Goal: Navigation & Orientation: Understand site structure

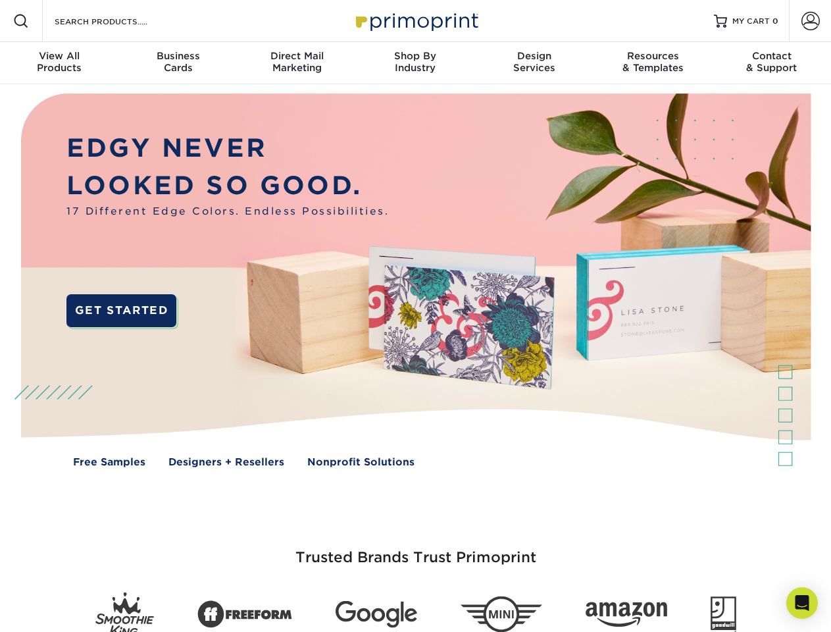
click at [415, 316] on img at bounding box center [415, 289] width 822 height 411
click at [21, 21] on span at bounding box center [21, 21] width 16 height 16
click at [810, 21] on span at bounding box center [810, 21] width 18 height 18
click at [59, 63] on div "View All Products" at bounding box center [59, 62] width 118 height 24
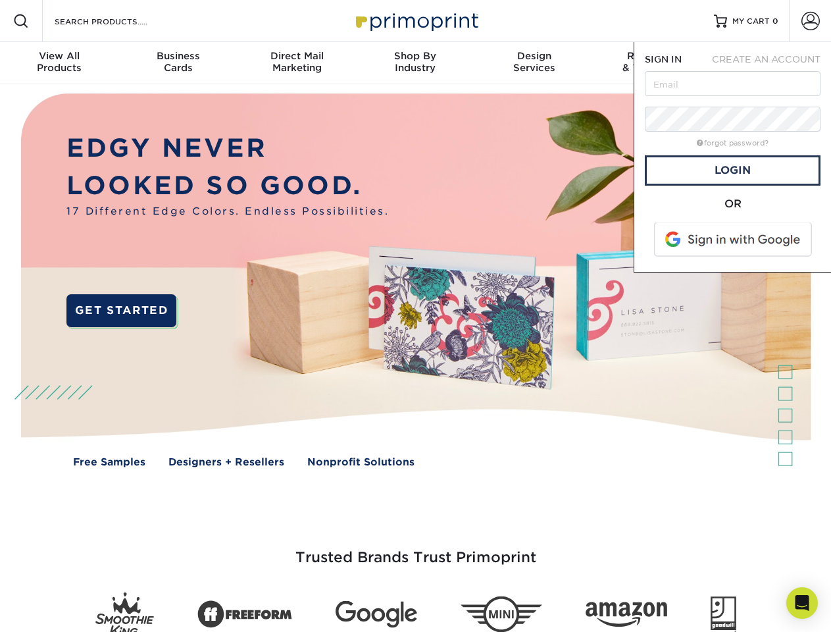
click at [178, 63] on div "Business Cards" at bounding box center [177, 62] width 118 height 24
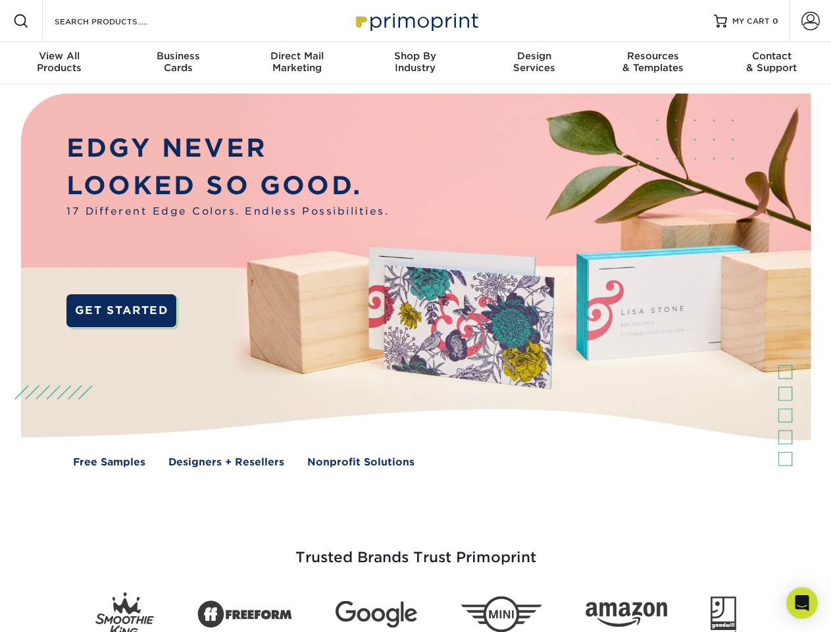
click at [297, 63] on div "Direct Mail Marketing" at bounding box center [297, 62] width 118 height 24
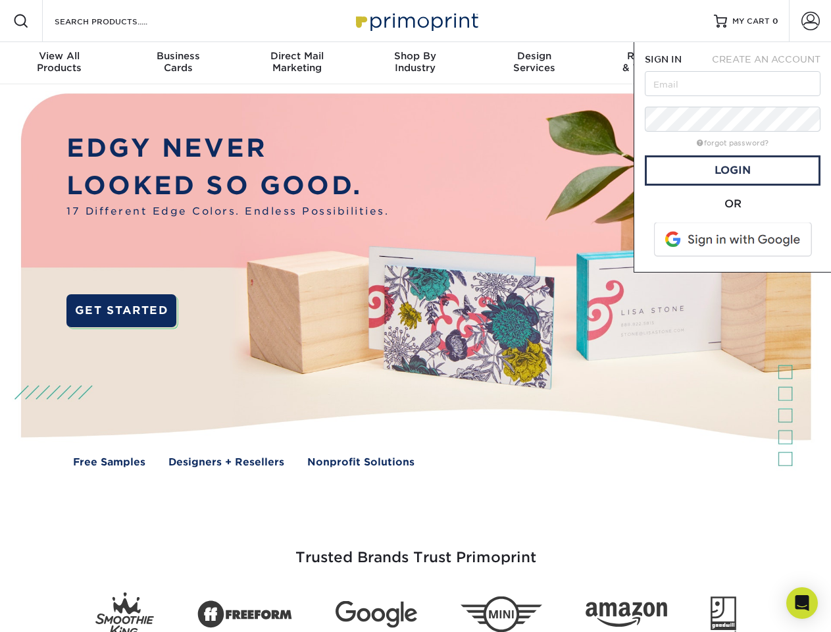
click at [415, 63] on div "Shop By Industry" at bounding box center [415, 62] width 118 height 24
click at [534, 63] on div "Design Services" at bounding box center [534, 62] width 118 height 24
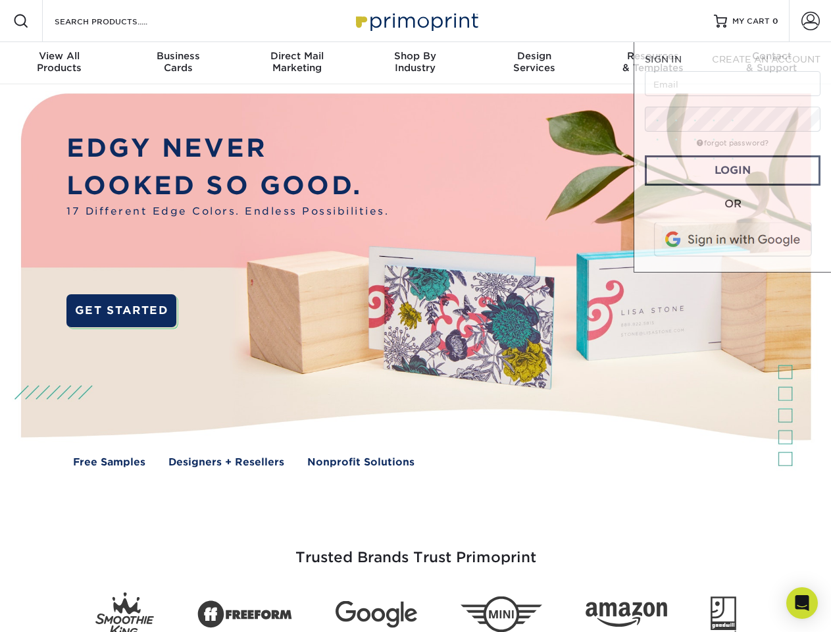
click at [653, 63] on span "SIGN IN" at bounding box center [663, 59] width 37 height 11
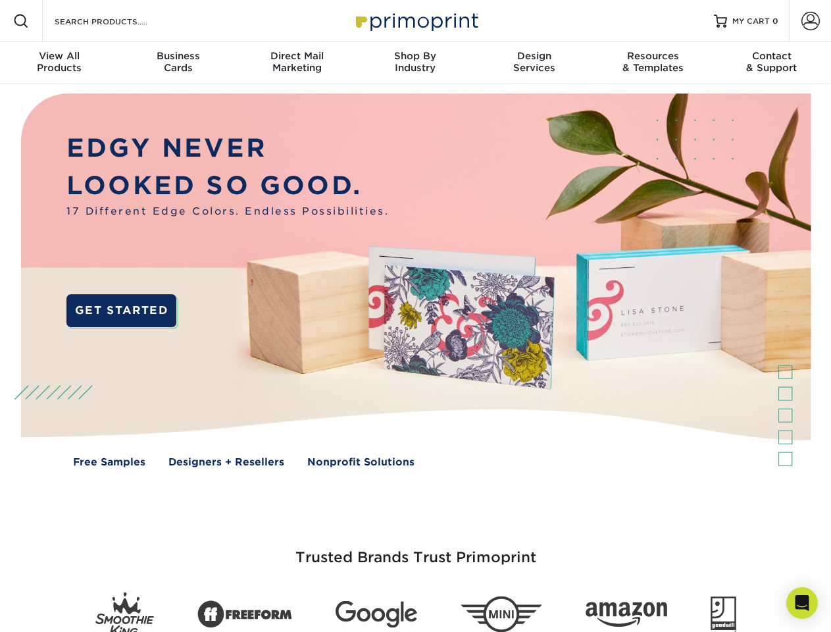
click at [772, 63] on div "Contact & Support" at bounding box center [772, 62] width 118 height 24
